Goal: Obtain resource: Obtain resource

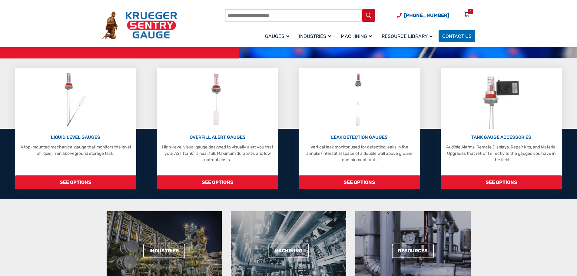
scroll to position [121, 0]
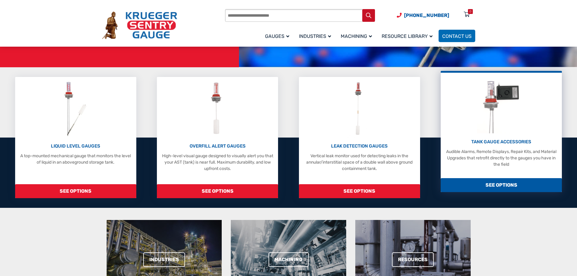
click at [498, 189] on span "SEE OPTIONS" at bounding box center [500, 185] width 121 height 14
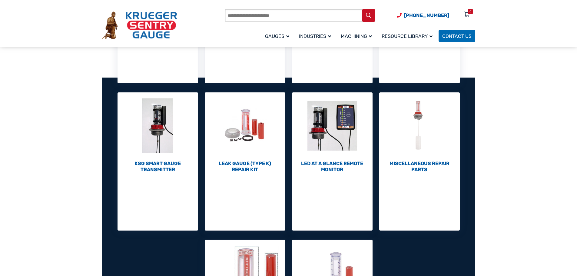
scroll to position [212, 0]
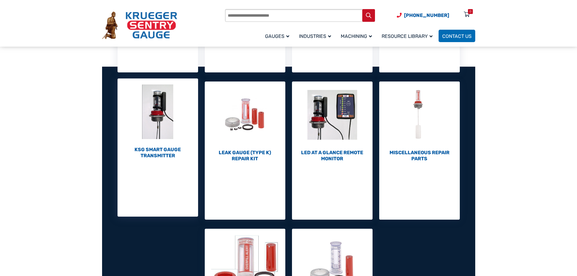
click at [154, 151] on h2 "KSG Smart Gauge Transmitter (1)" at bounding box center [157, 153] width 81 height 12
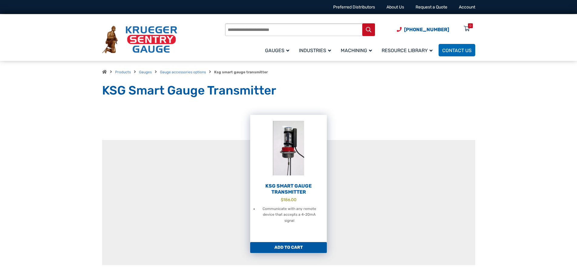
click at [287, 188] on h2 "KSG Smart Gauge Transmitter" at bounding box center [288, 189] width 77 height 12
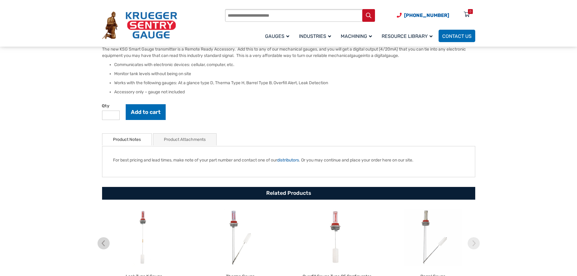
scroll to position [212, 0]
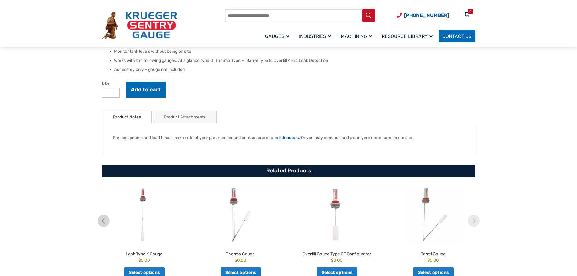
click at [192, 117] on link "Product Attachments" at bounding box center [185, 117] width 42 height 12
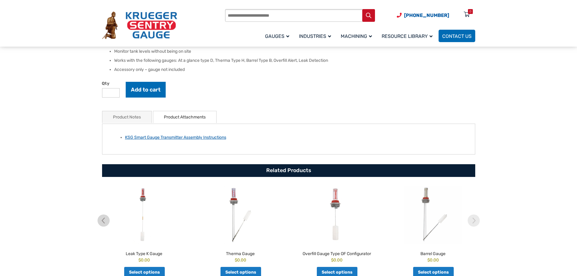
click at [179, 138] on link "KSG Smart Gauge Transmitter Assembly Instructions" at bounding box center [175, 137] width 101 height 5
